Goal: Information Seeking & Learning: Check status

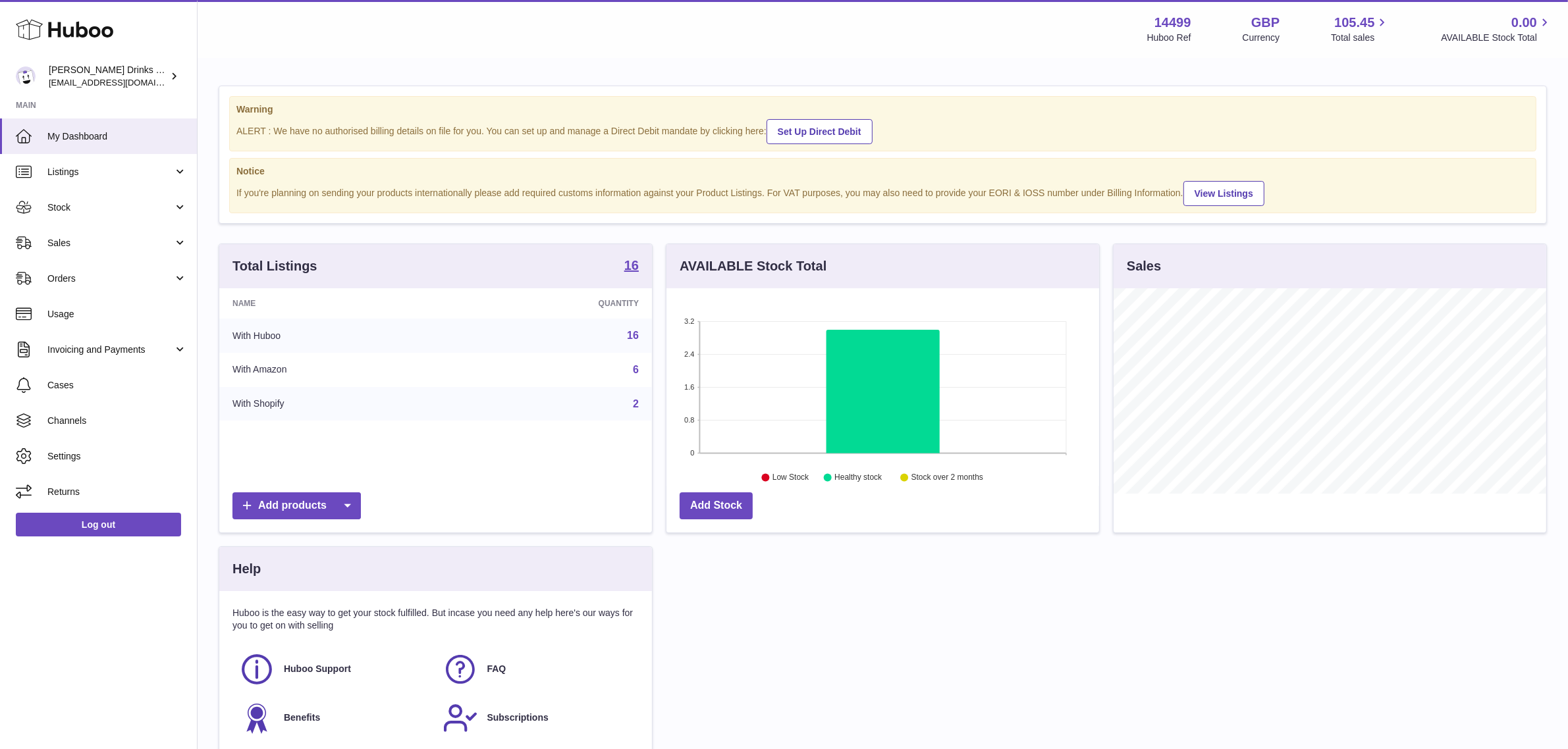
scroll to position [205, 432]
click at [89, 178] on link "Listings" at bounding box center [98, 172] width 197 height 35
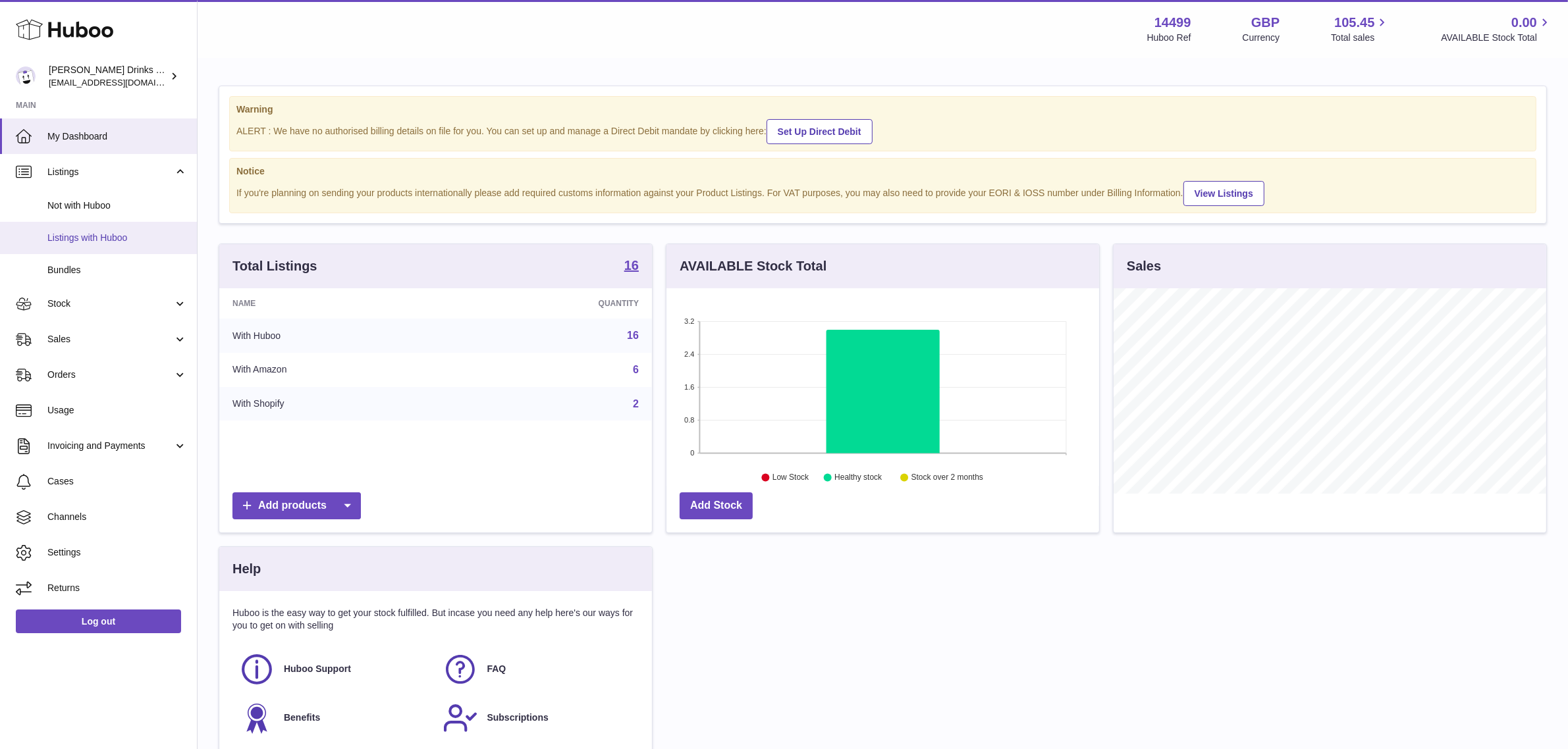
click at [83, 235] on span "Listings with Huboo" at bounding box center [117, 238] width 139 height 13
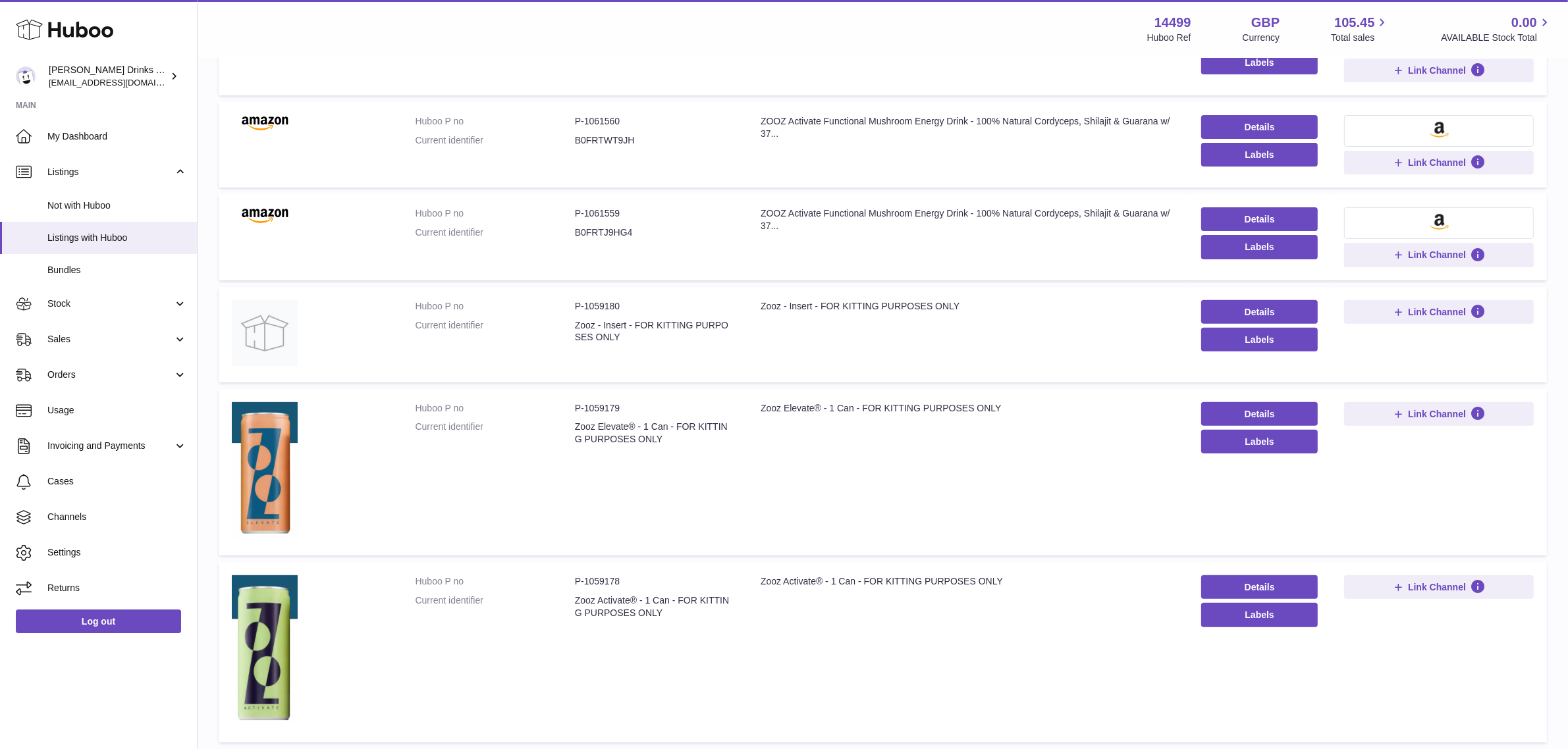
scroll to position [658, 0]
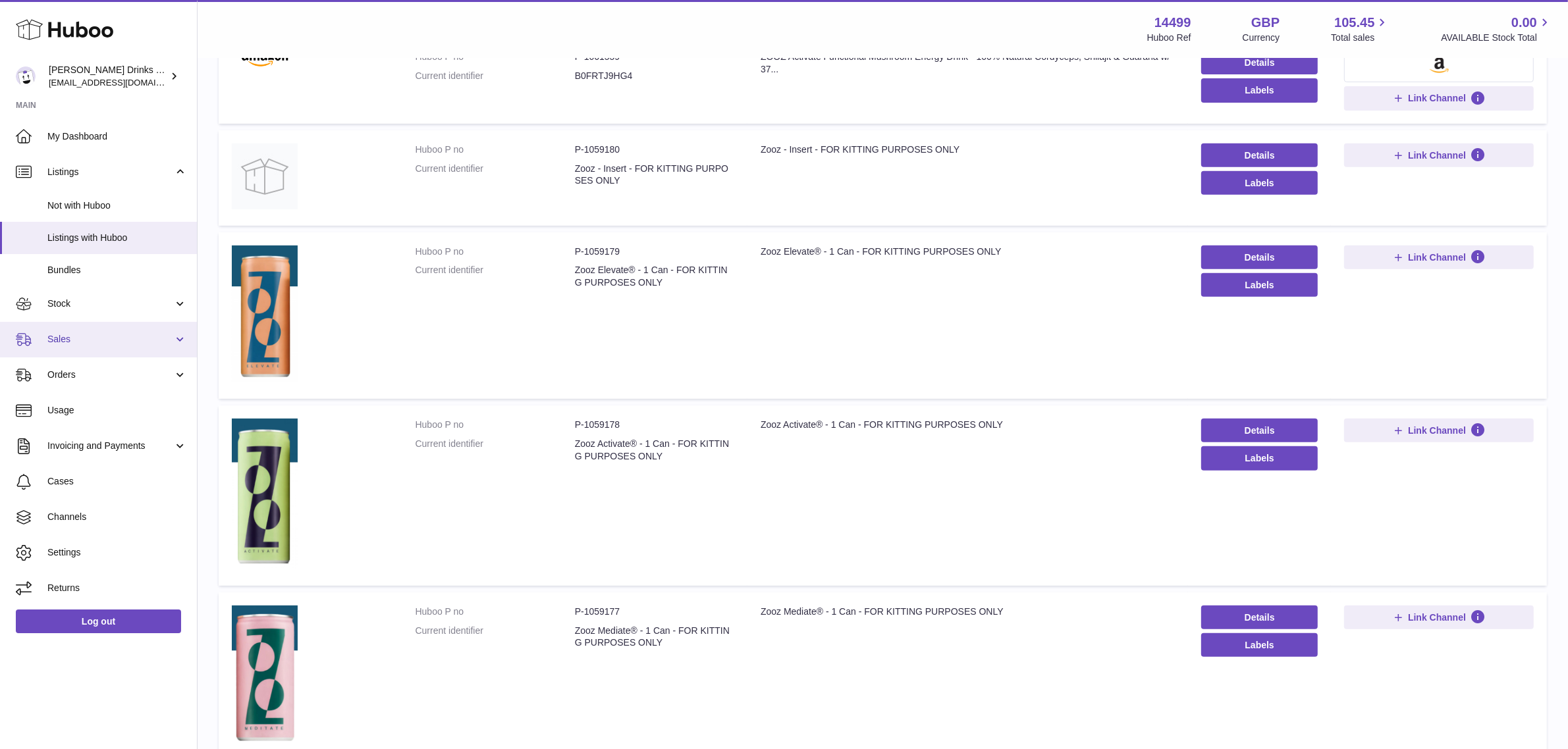
click at [122, 348] on link "Sales" at bounding box center [98, 339] width 197 height 35
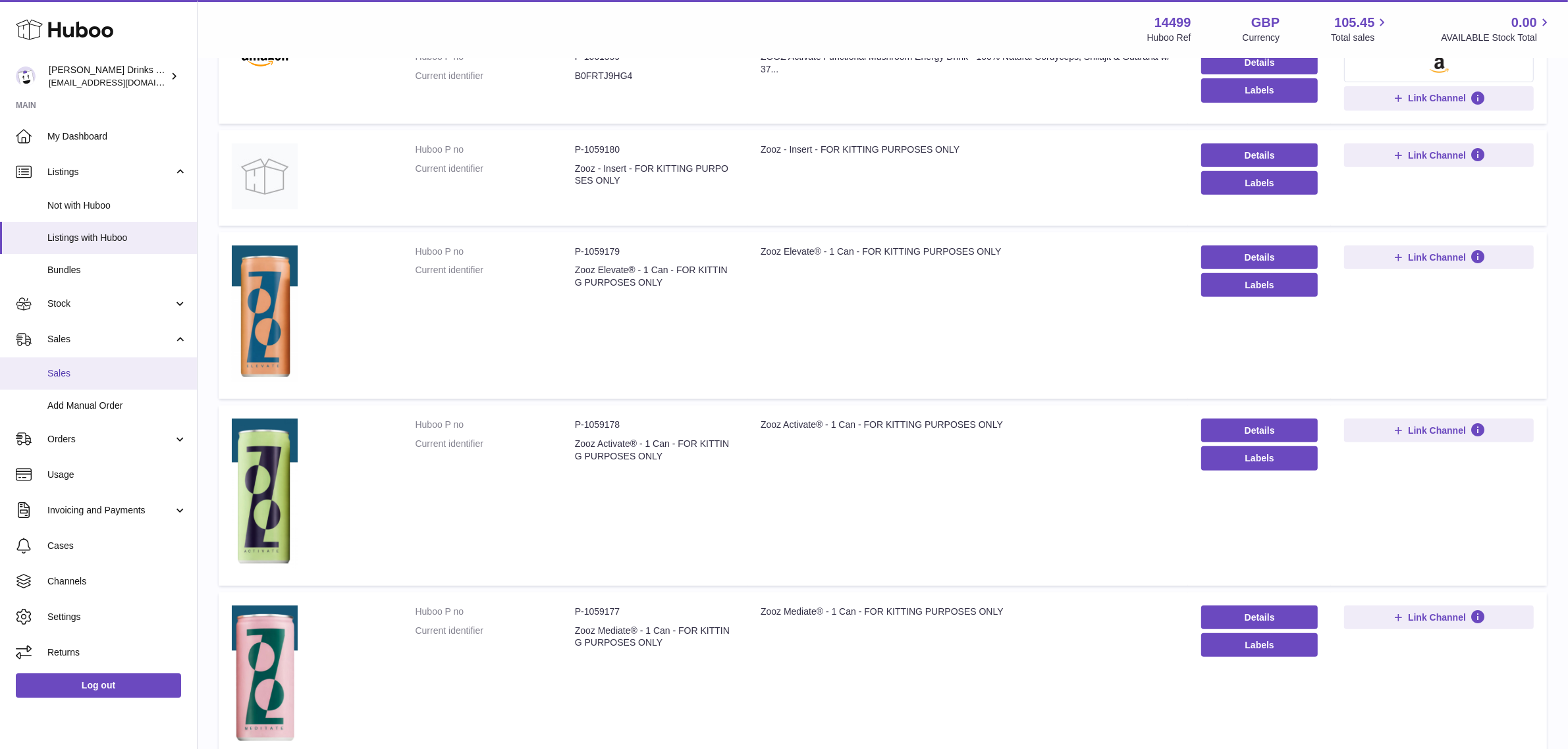
click at [117, 362] on link "Sales" at bounding box center [98, 374] width 197 height 32
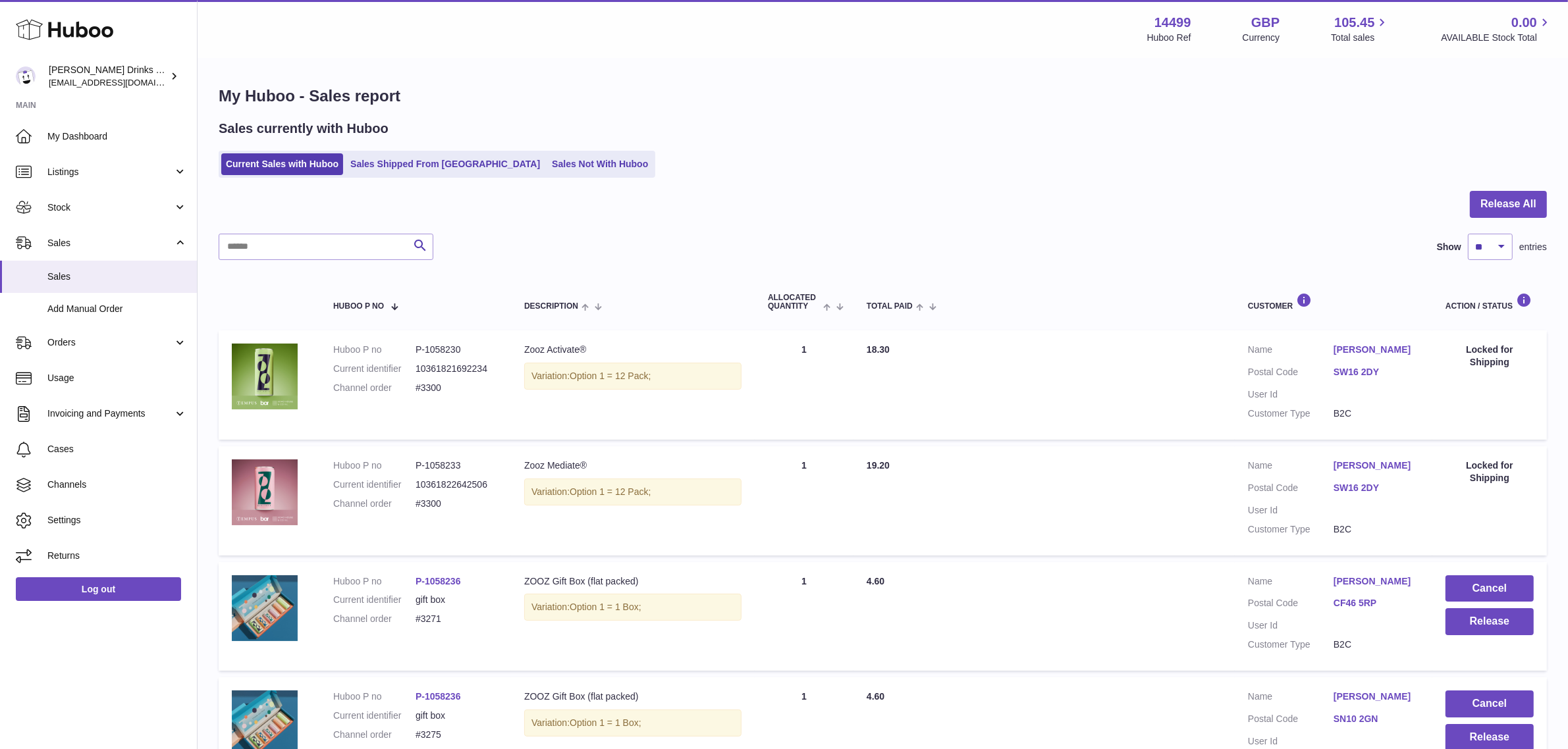
click at [883, 211] on div at bounding box center [883, 213] width 1328 height 43
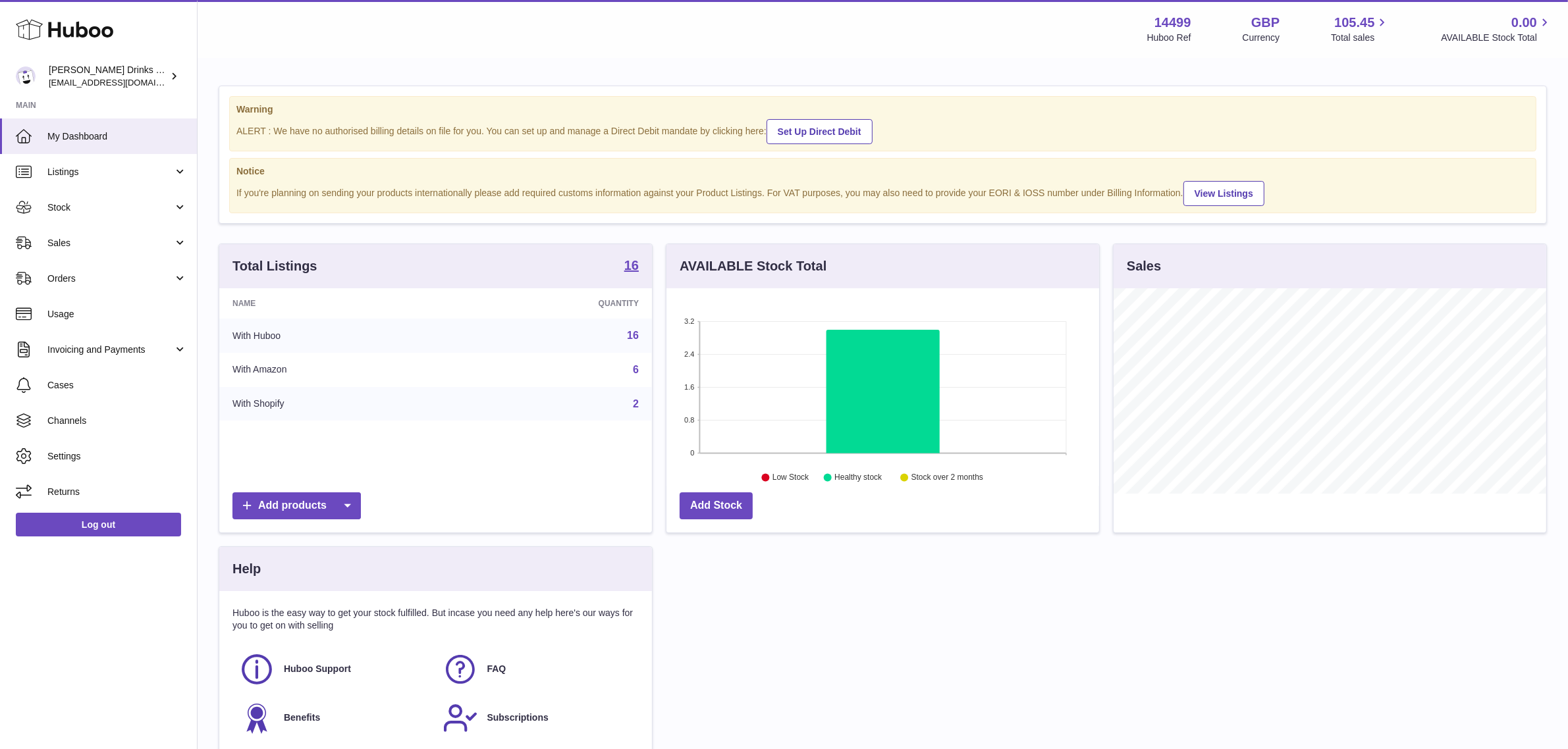
scroll to position [205, 432]
drag, startPoint x: 102, startPoint y: 215, endPoint x: 106, endPoint y: 241, distance: 26.3
click at [102, 215] on link "Stock" at bounding box center [98, 207] width 197 height 35
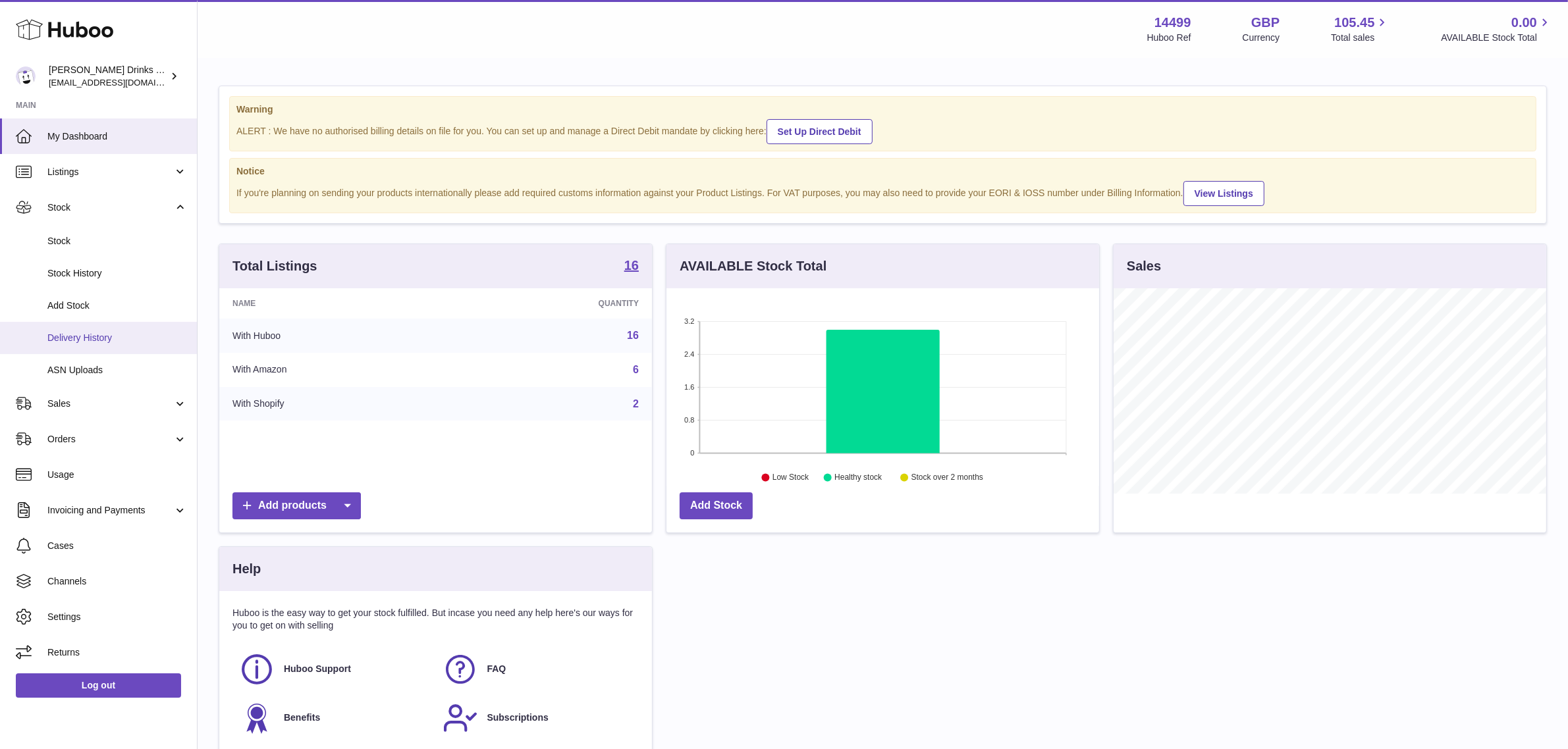
click at [94, 346] on link "Delivery History" at bounding box center [98, 338] width 197 height 32
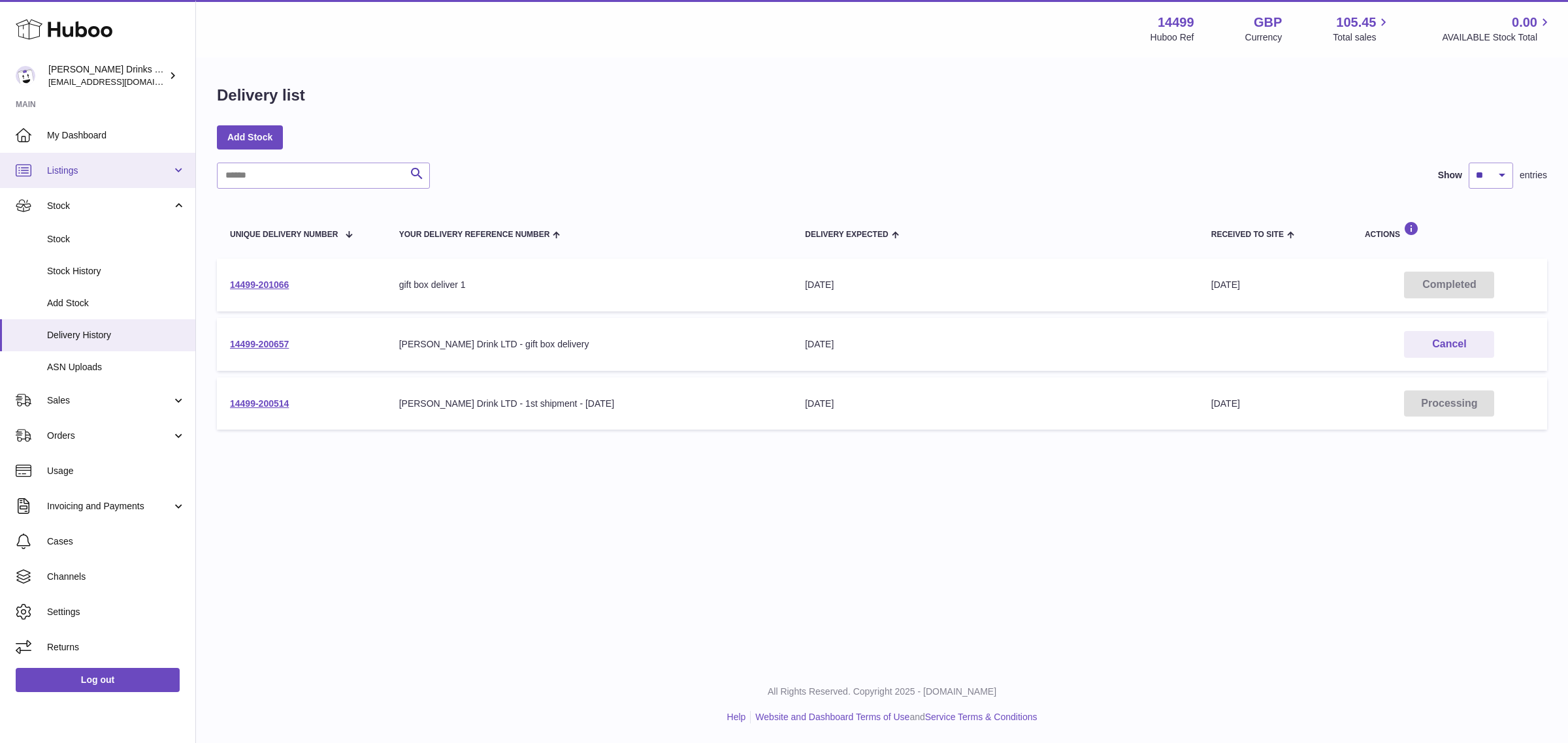
click at [61, 180] on link "Listings" at bounding box center [97, 171] width 196 height 35
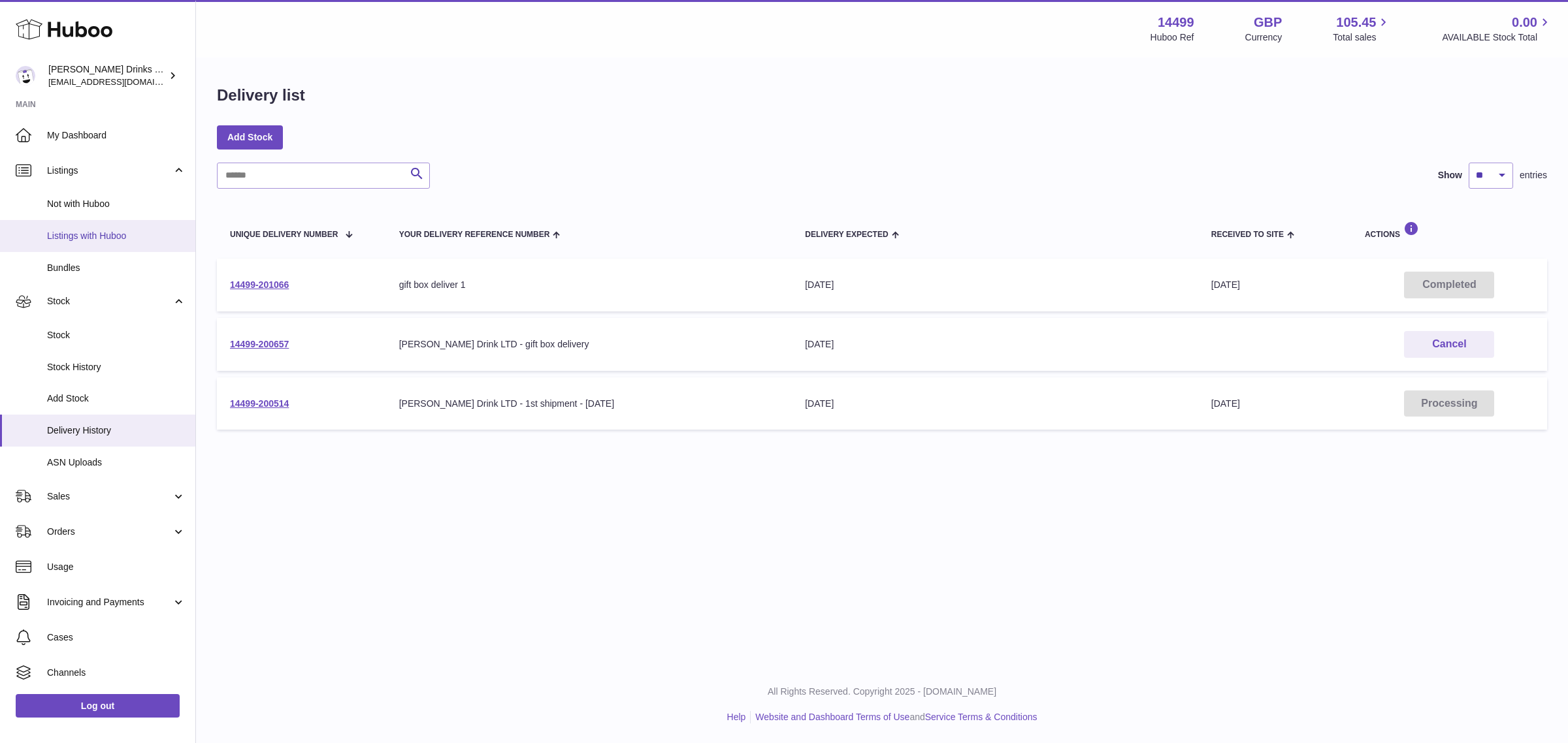
click at [67, 236] on span "Listings with Huboo" at bounding box center [116, 236] width 138 height 12
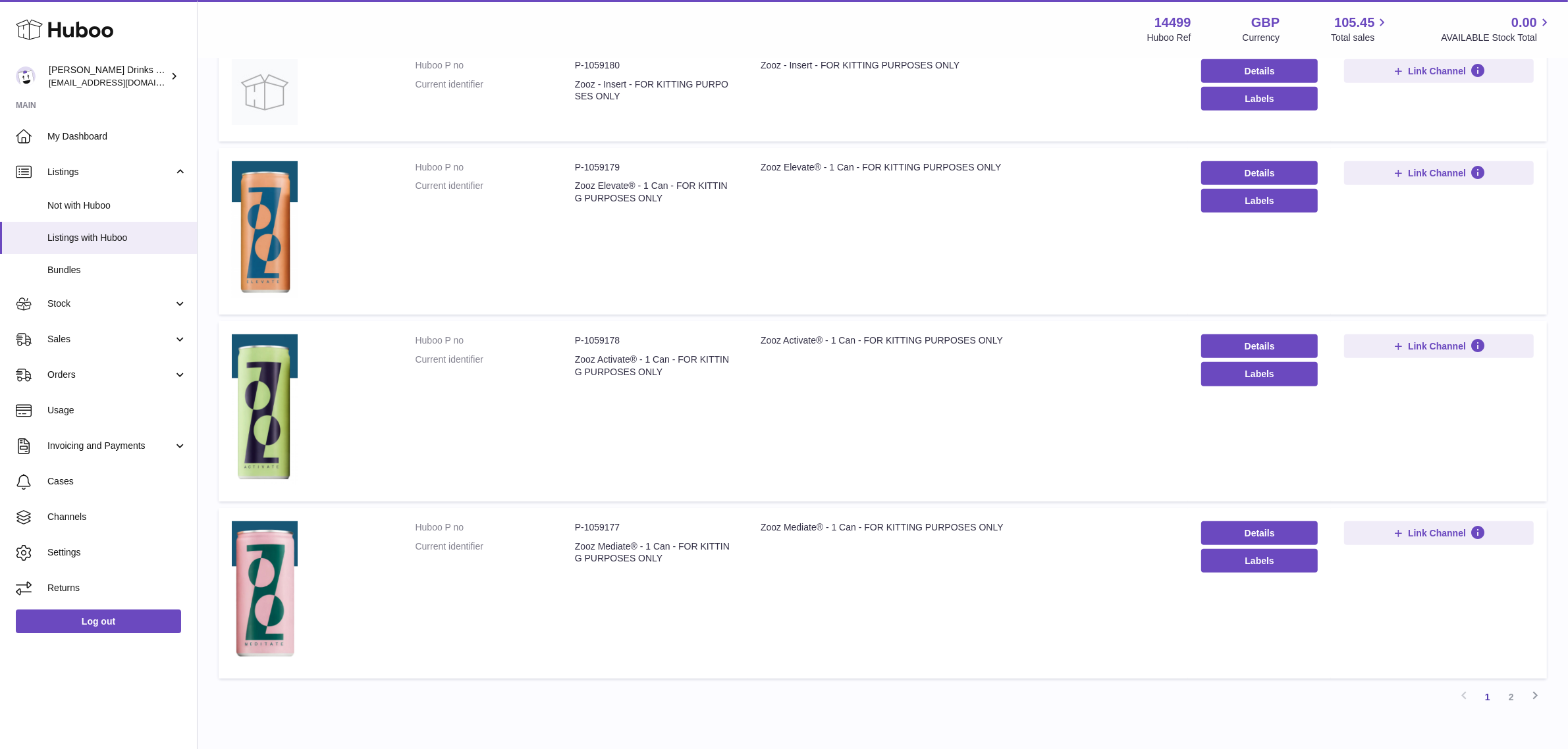
scroll to position [655, 0]
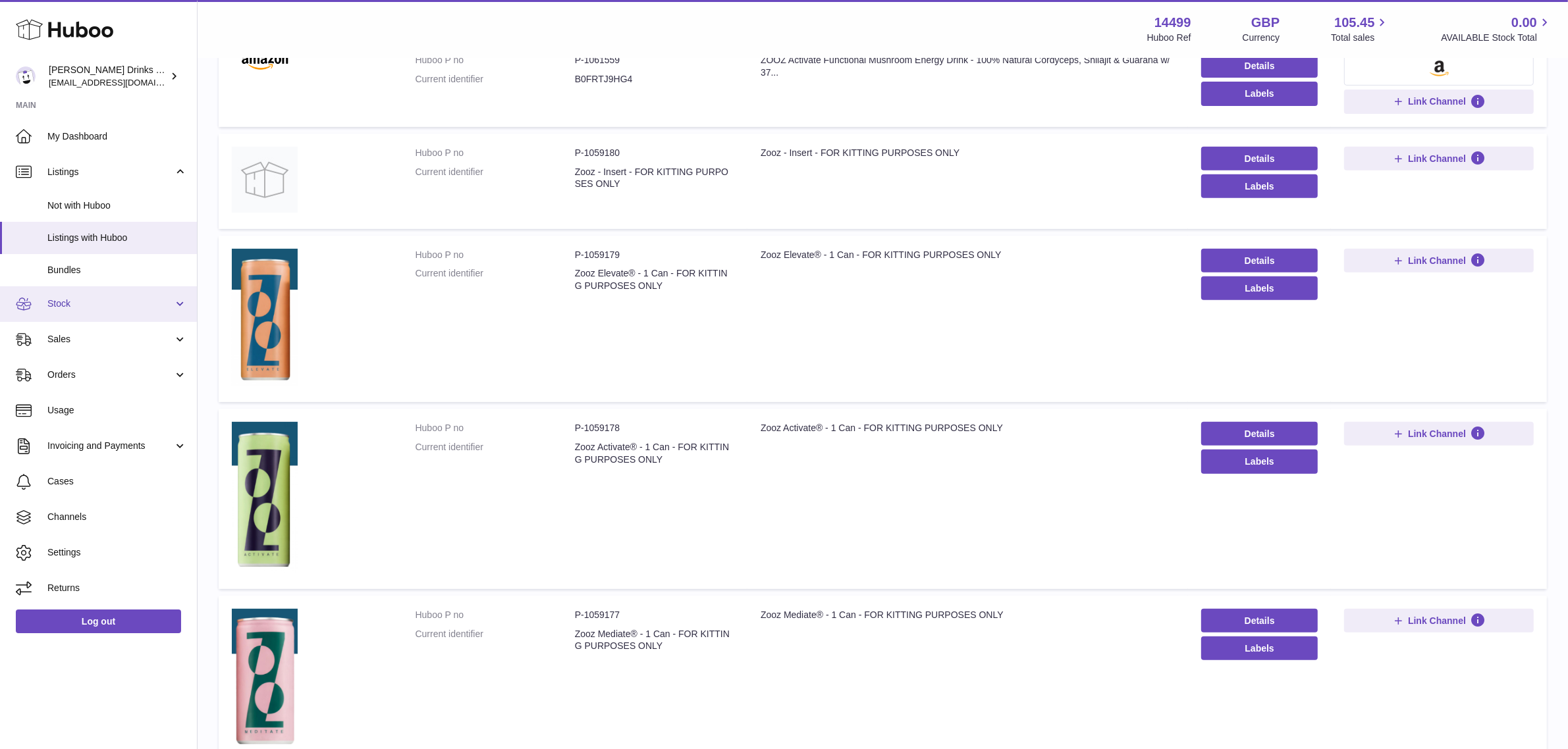
click at [91, 301] on span "Stock" at bounding box center [110, 303] width 125 height 13
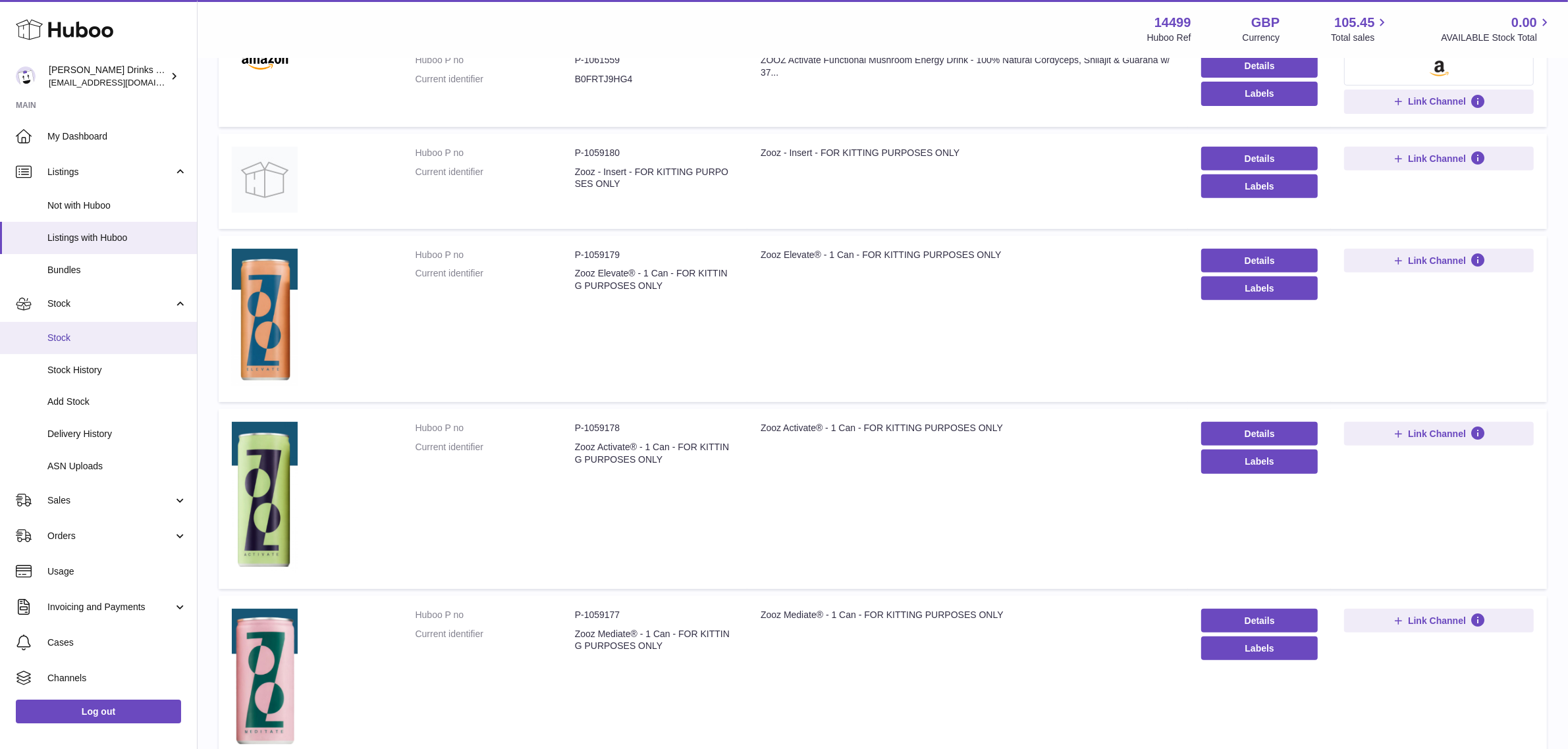
click at [90, 337] on span "Stock" at bounding box center [117, 338] width 139 height 13
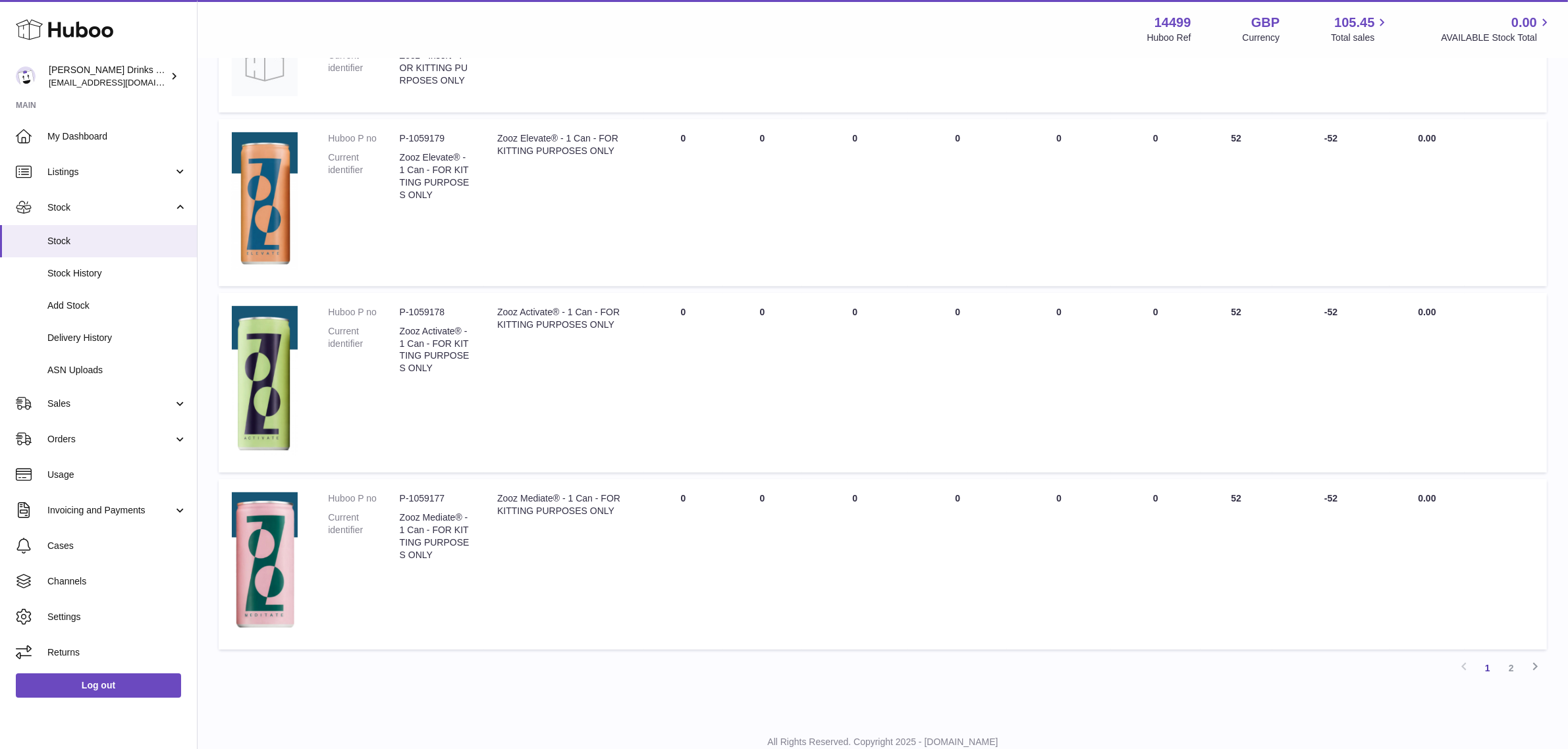
scroll to position [708, 0]
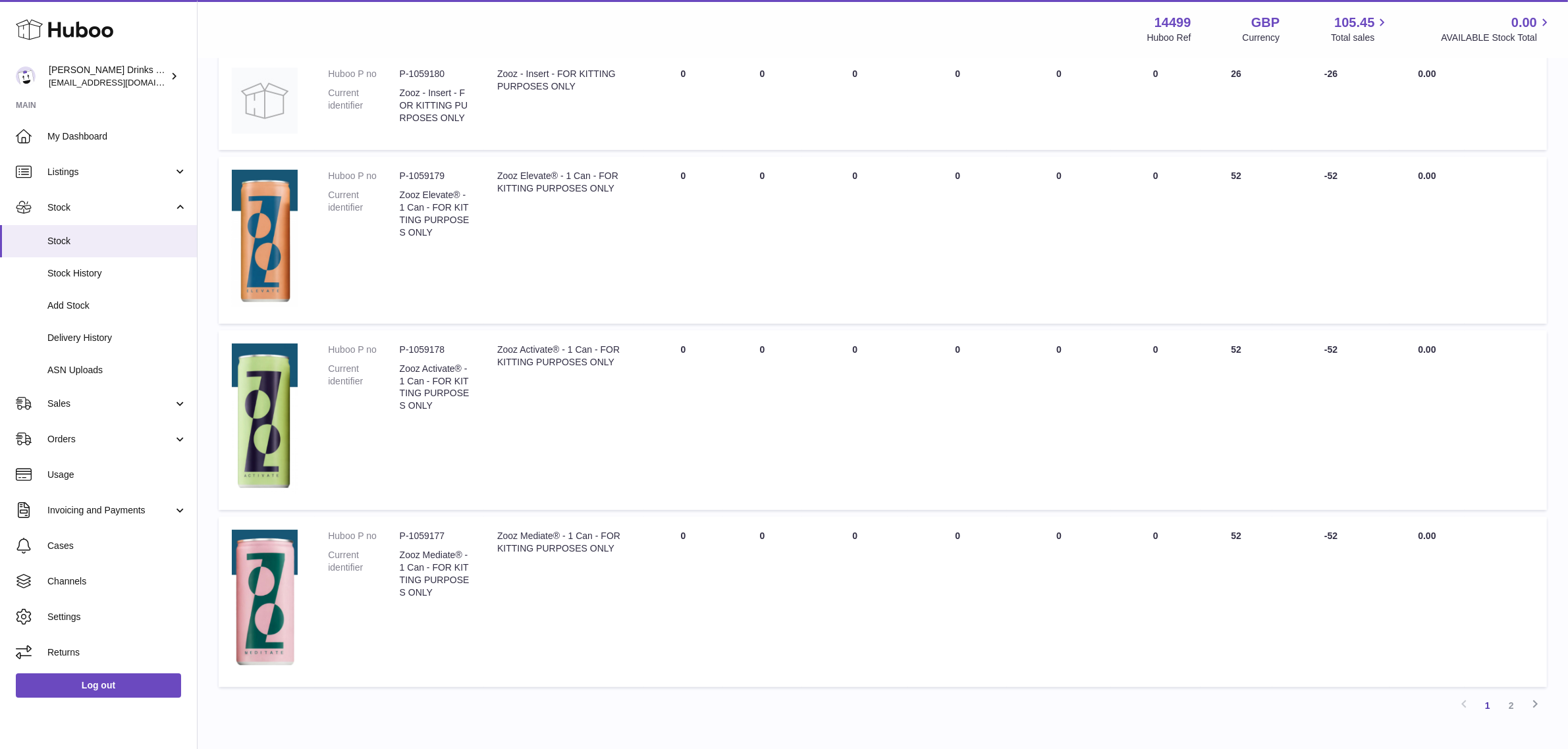
click at [883, 333] on td "UNPROCESSED Total 0" at bounding box center [855, 421] width 107 height 180
click at [913, 323] on td "ALLOCATED Total 0" at bounding box center [957, 240] width 99 height 168
drag, startPoint x: 1186, startPoint y: 314, endPoint x: 1183, endPoint y: 307, distance: 7.6
click at [1186, 314] on td "AVAILABLE Total 0" at bounding box center [1155, 240] width 89 height 168
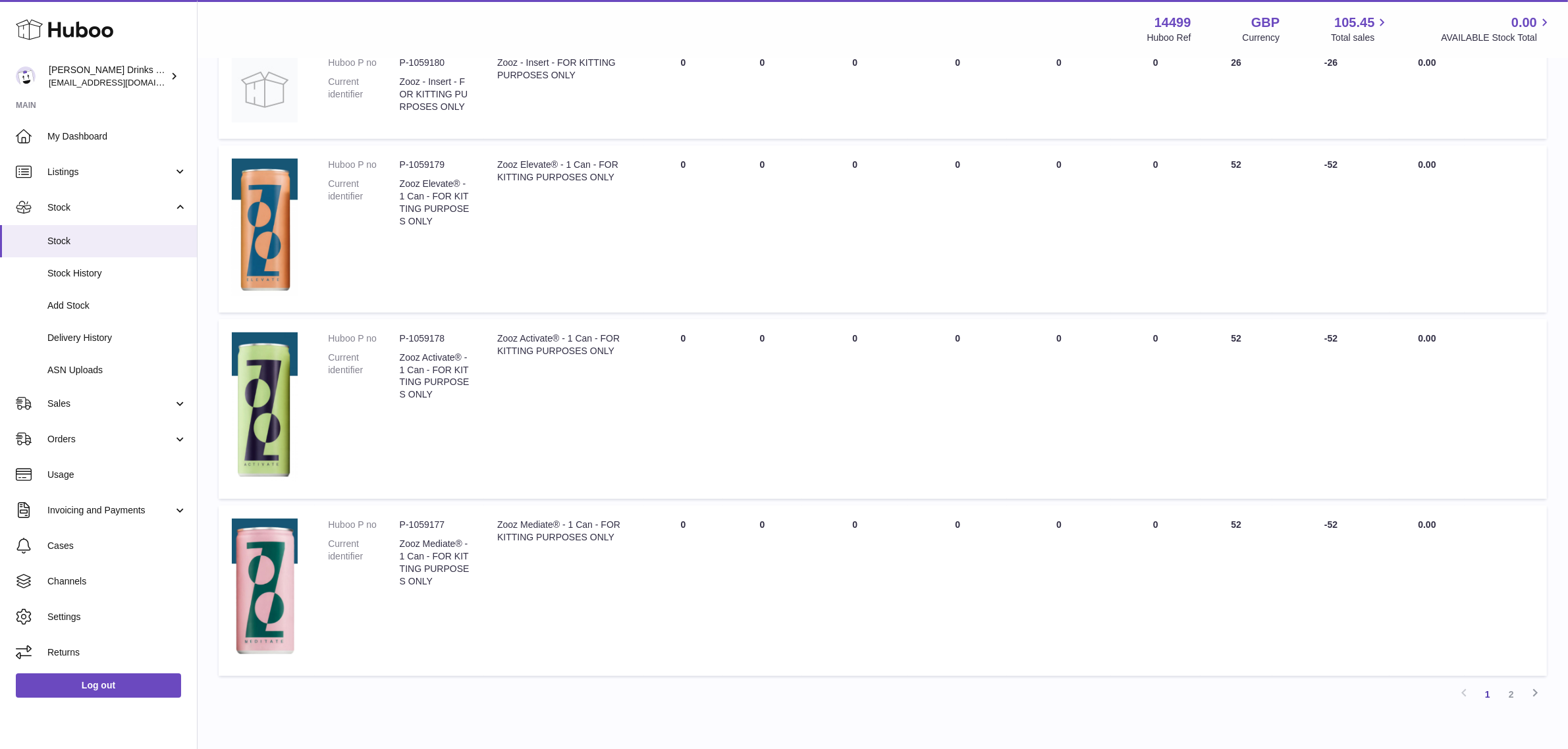
scroll to position [741, 0]
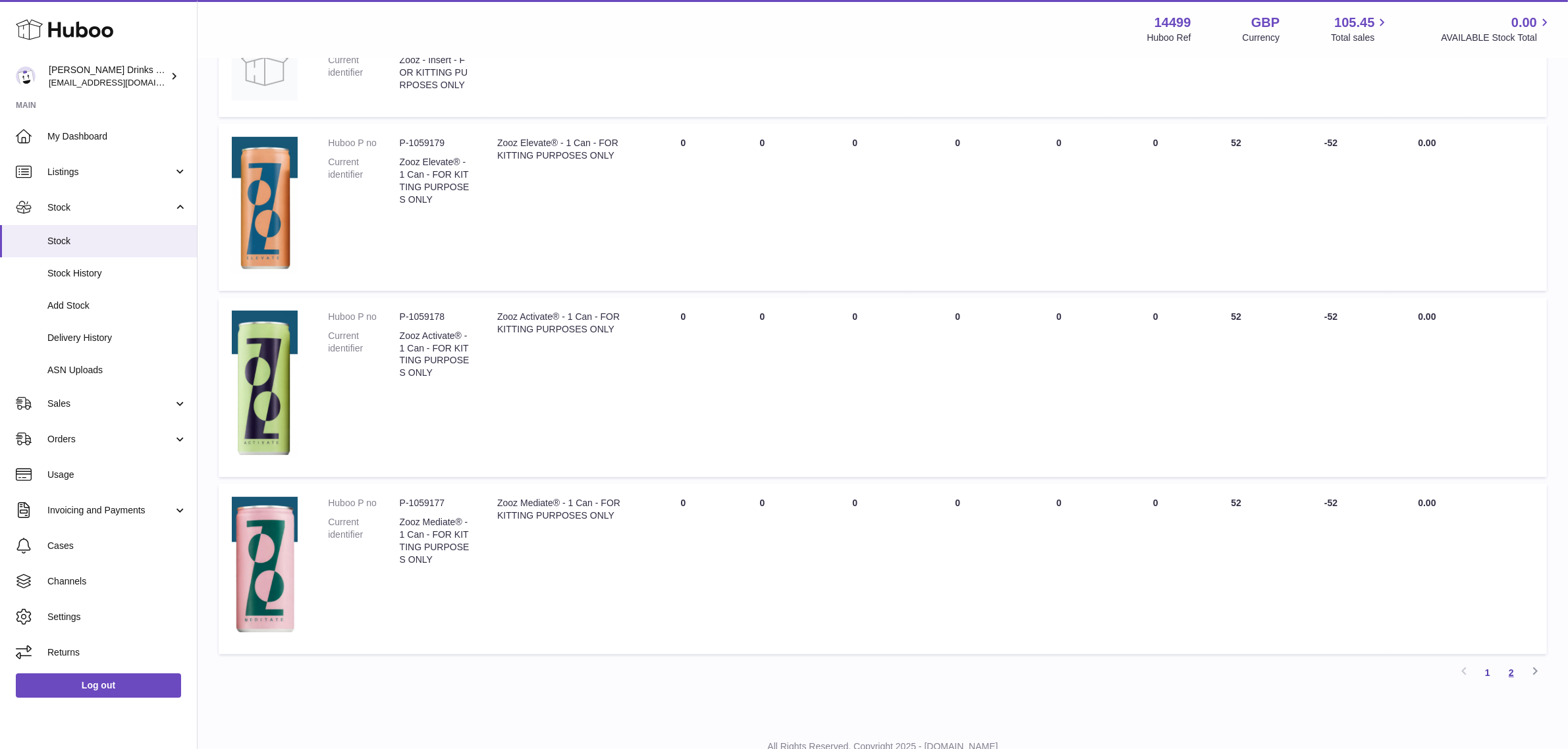
click at [1507, 669] on link "2" at bounding box center [1511, 673] width 24 height 24
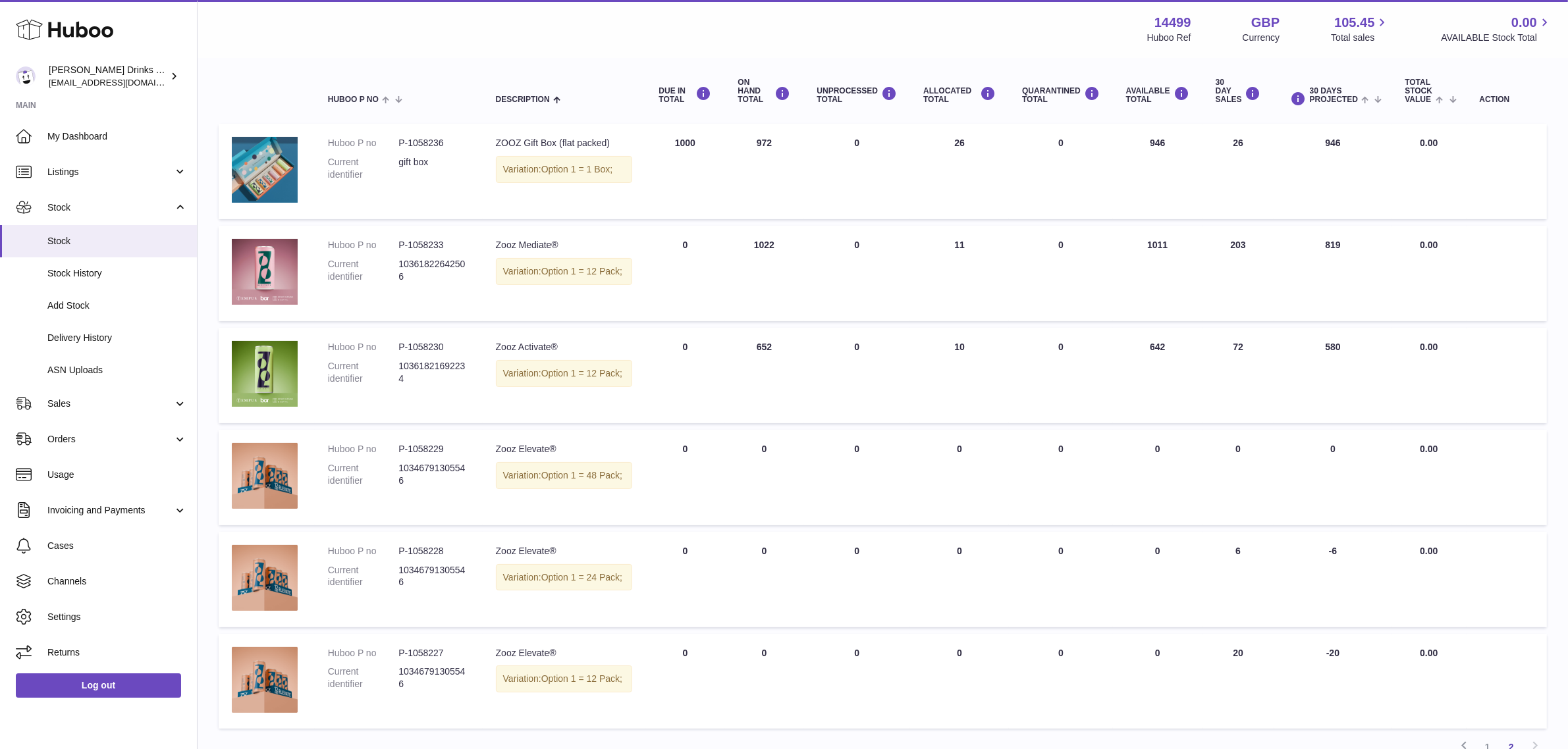
scroll to position [15, 0]
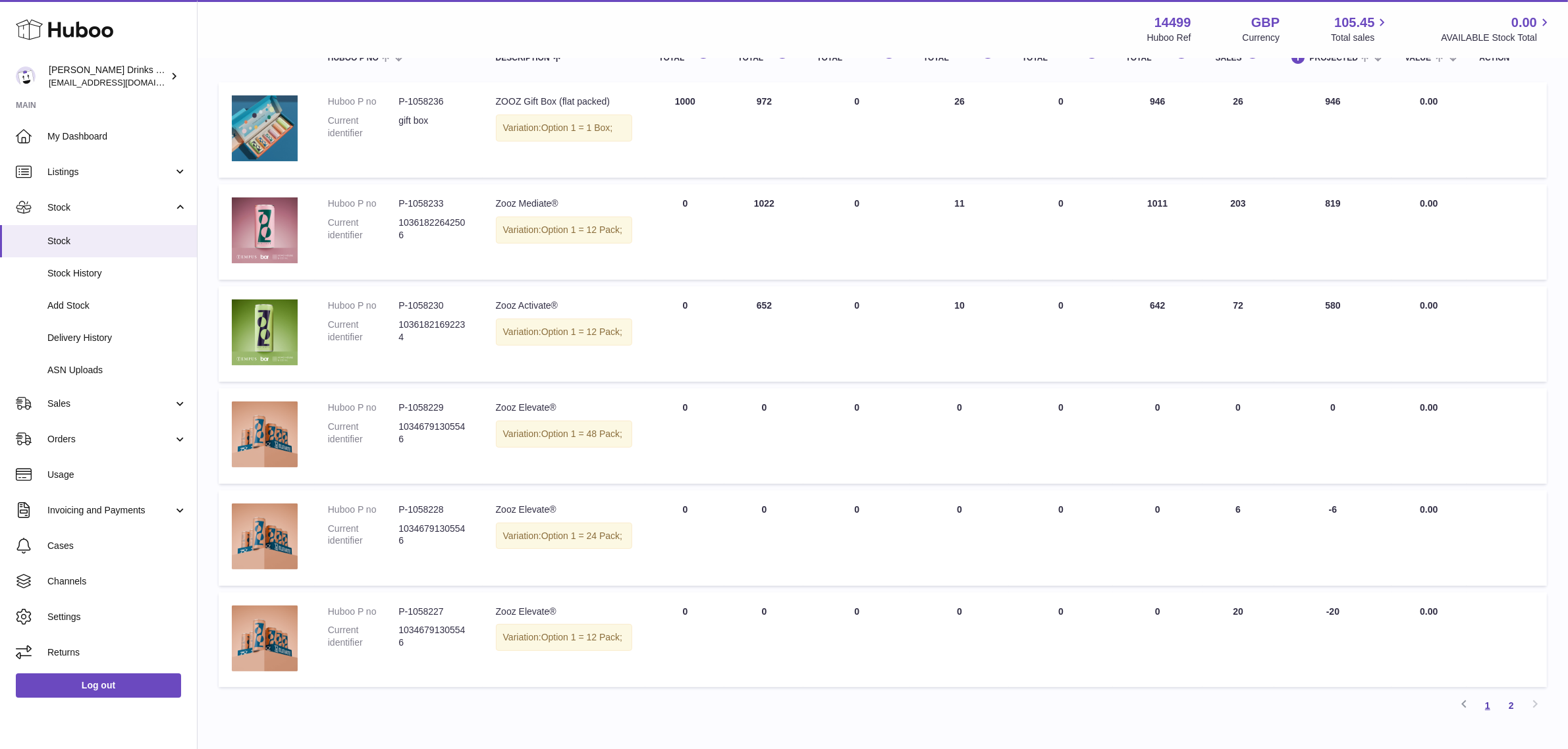
click at [1485, 699] on link "1" at bounding box center [1488, 705] width 24 height 24
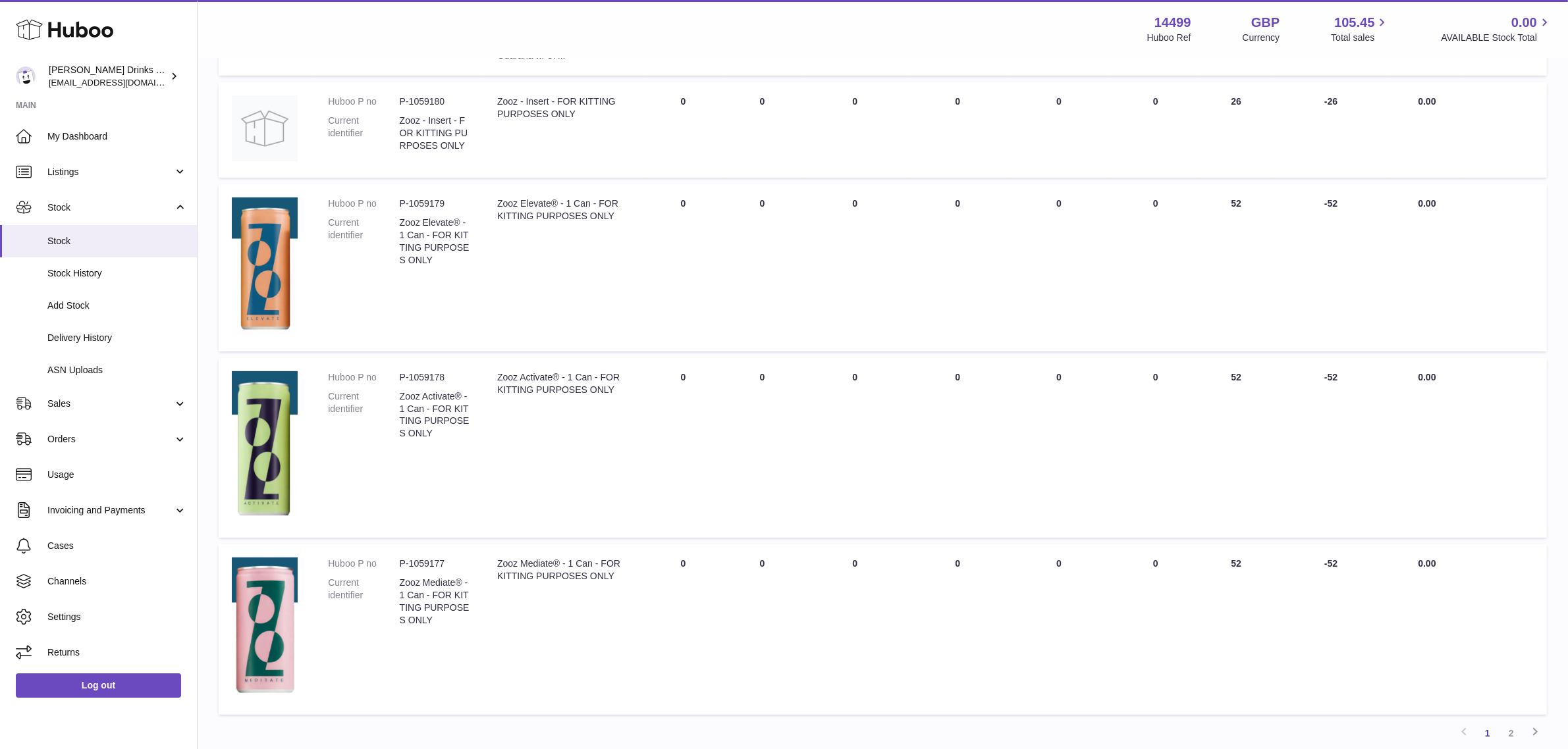
scroll to position [718, 0]
